Goal: Complete application form

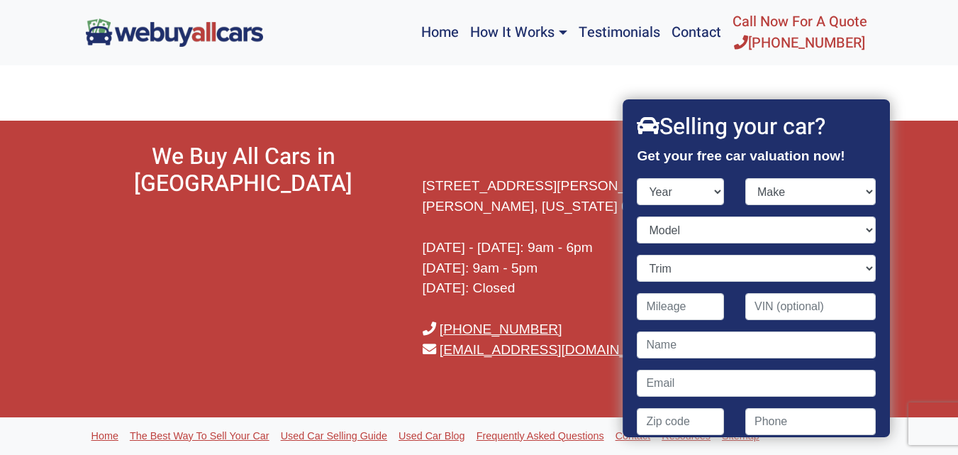
select select "2020"
click at [638, 178] on select "Year [DATE] 2024 2023 2022 2021 2020 2019 2018 2017 2016 2015 2014 2013 2012 20…" at bounding box center [681, 191] width 87 height 27
click at [784, 192] on select "Make" at bounding box center [811, 191] width 131 height 27
select select "Jeep"
click at [746, 178] on select "Make Acura Alfa Romeo Aston [PERSON_NAME] Audi Bentley BMW Buick Cadillac Chevr…" at bounding box center [811, 191] width 131 height 27
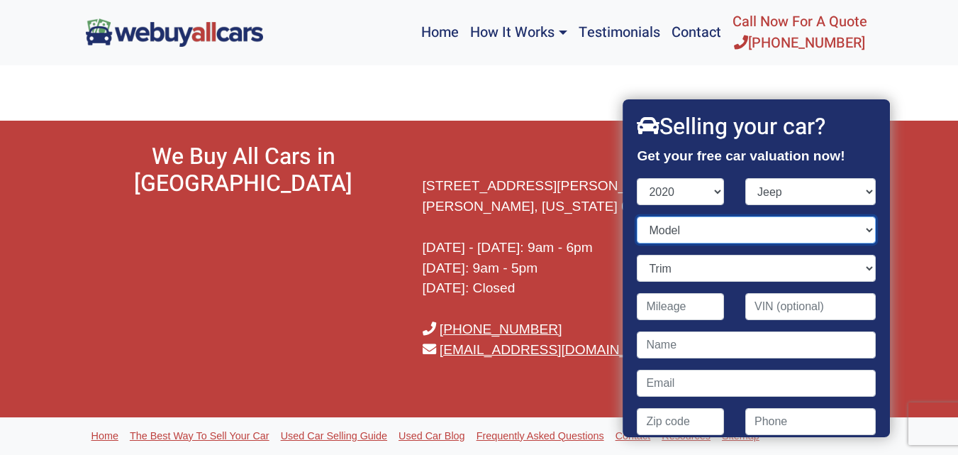
click at [698, 233] on select "Model" at bounding box center [757, 229] width 238 height 27
select select "Cherokee"
click at [638, 216] on select "Model Cherokee Compass Gladiator Grand Cherokee Renegade Wrangler" at bounding box center [757, 229] width 238 height 27
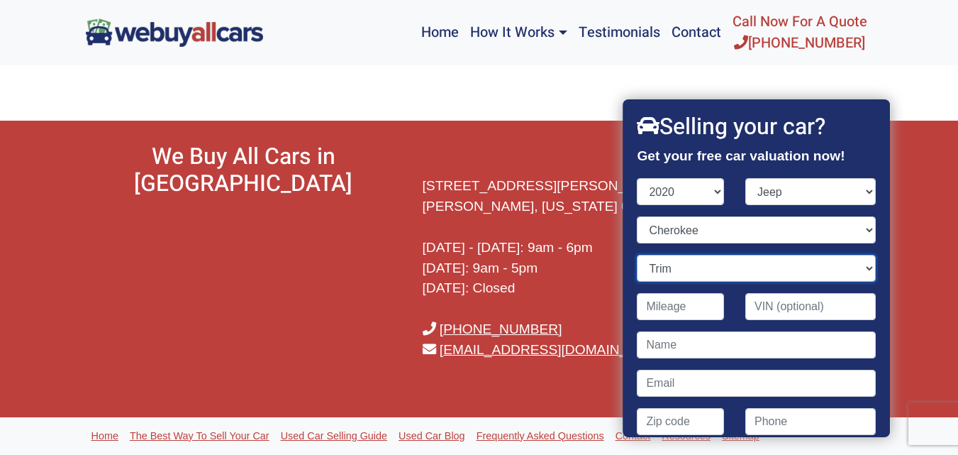
click at [692, 272] on select "Trim" at bounding box center [757, 268] width 238 height 27
select select "Latitude 4dr SUV 4WD (2.4L 4cyl)"
click at [638, 255] on select "Trim Altitude 4dr SUV (2.4L 4cyl) Altitude 4dr SUV 4WD (2.4L 4cyl) High Altitud…" at bounding box center [757, 268] width 238 height 27
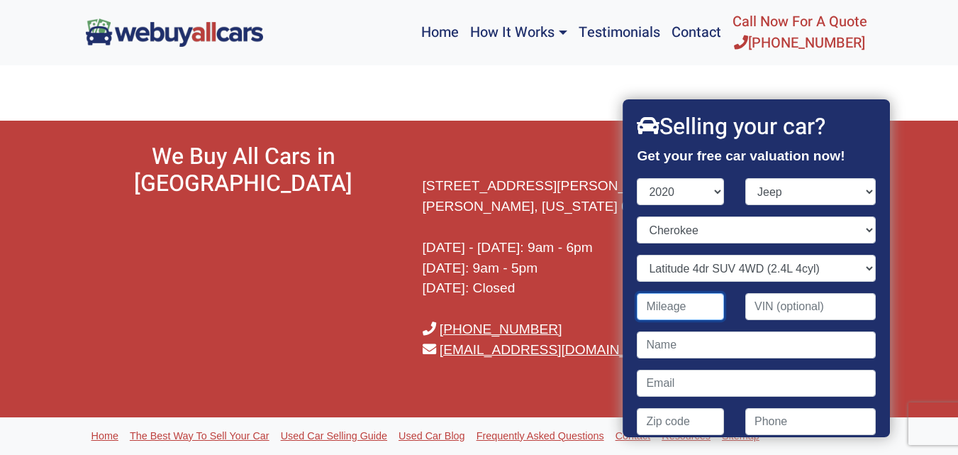
click at [682, 307] on input "Contact form" at bounding box center [681, 306] width 87 height 27
type input "77,000"
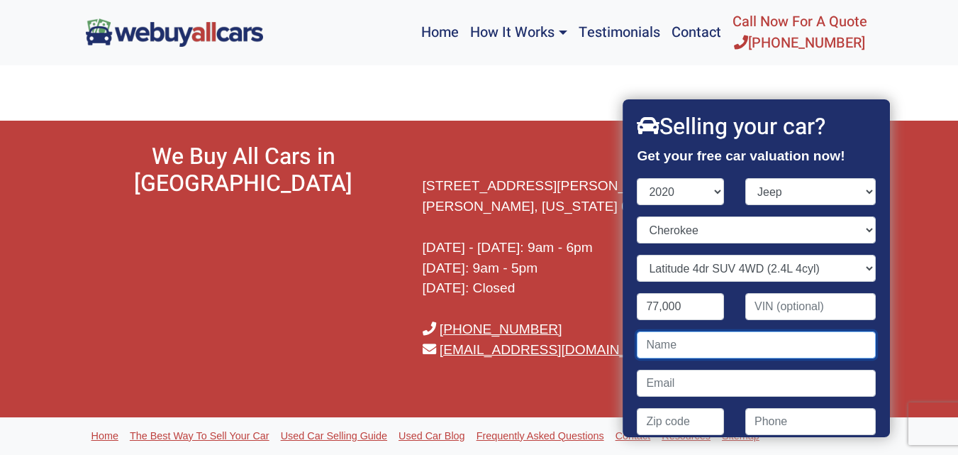
click at [726, 341] on input "Contact form" at bounding box center [757, 344] width 238 height 27
